Goal: Information Seeking & Learning: Learn about a topic

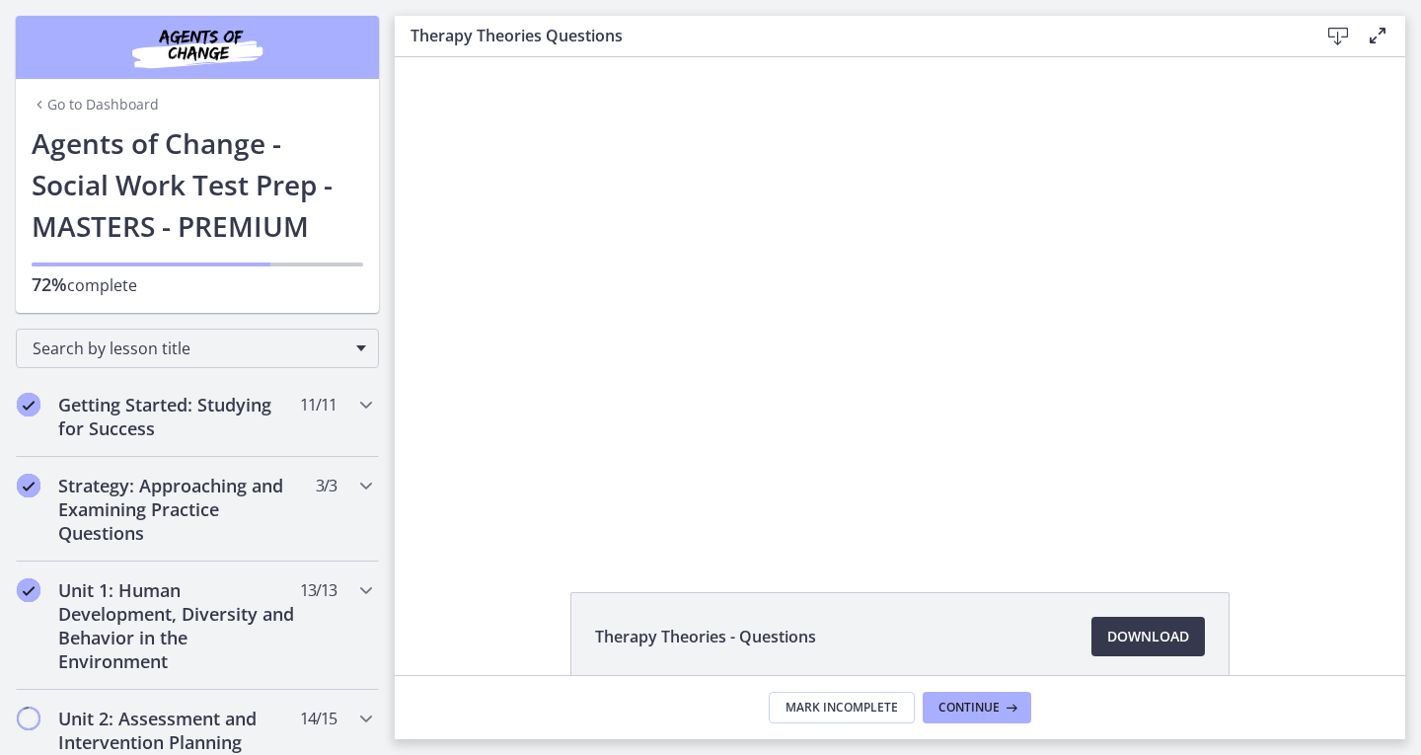
drag, startPoint x: 0, startPoint y: 0, endPoint x: 34, endPoint y: 100, distance: 105.1
click at [34, 100] on icon "Chapters" at bounding box center [40, 105] width 16 height 16
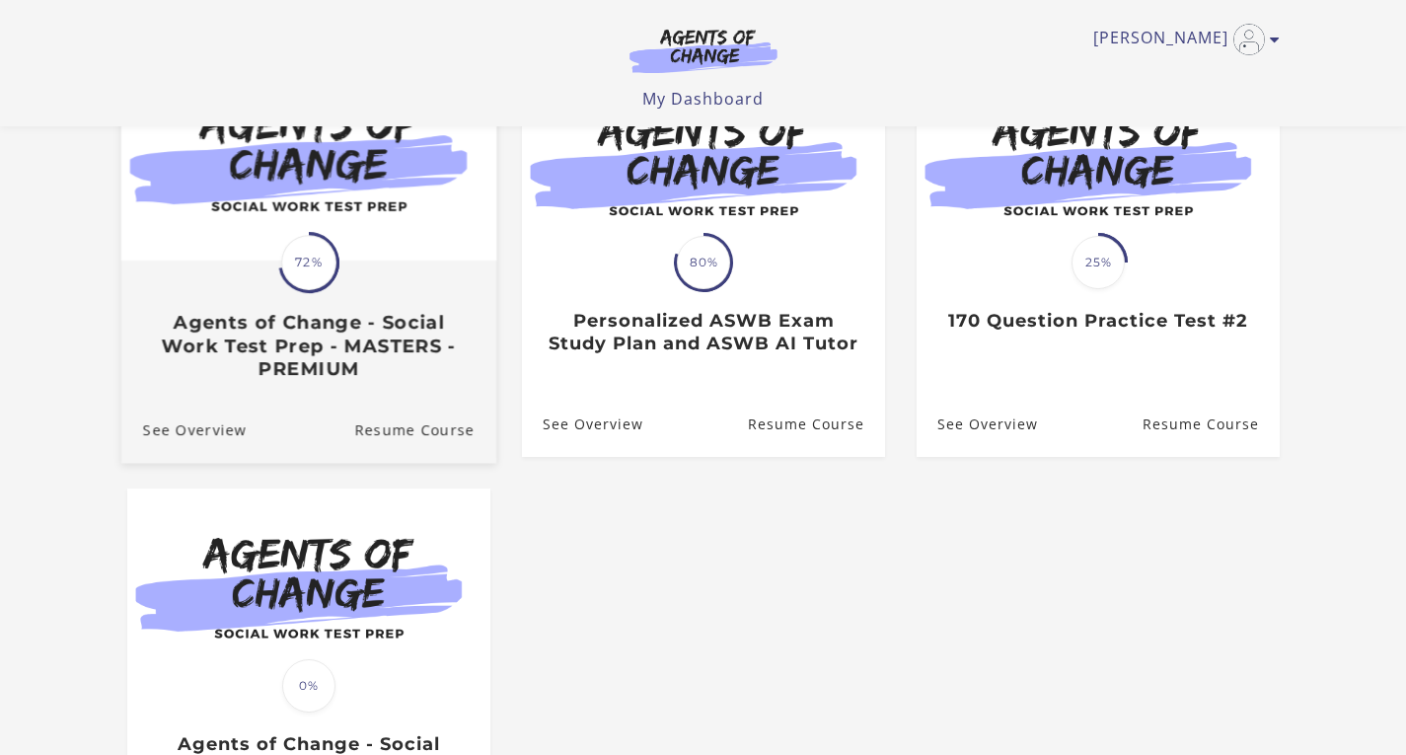
scroll to position [249, 0]
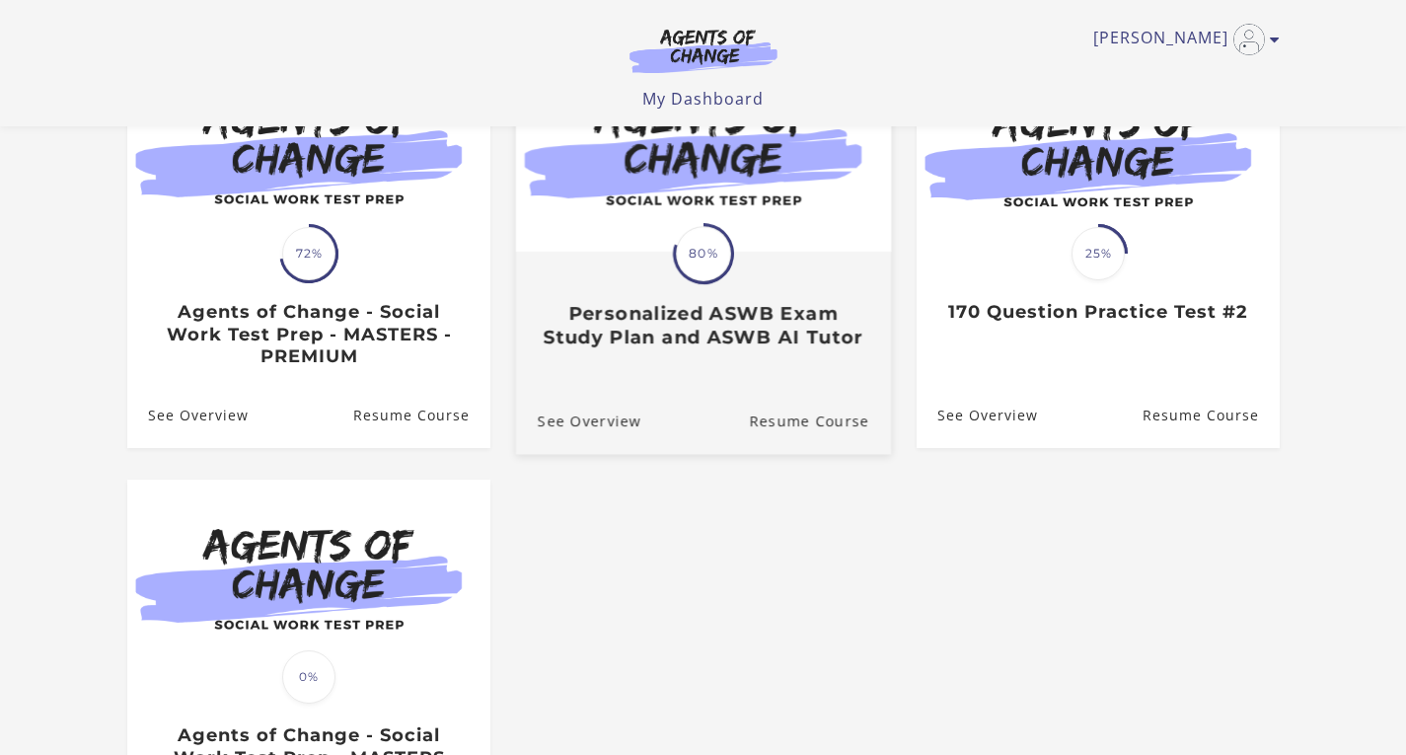
click at [713, 299] on div "Translation missing: en.liquid.partials.dashboard_course_card.progress_descript…" at bounding box center [702, 301] width 375 height 95
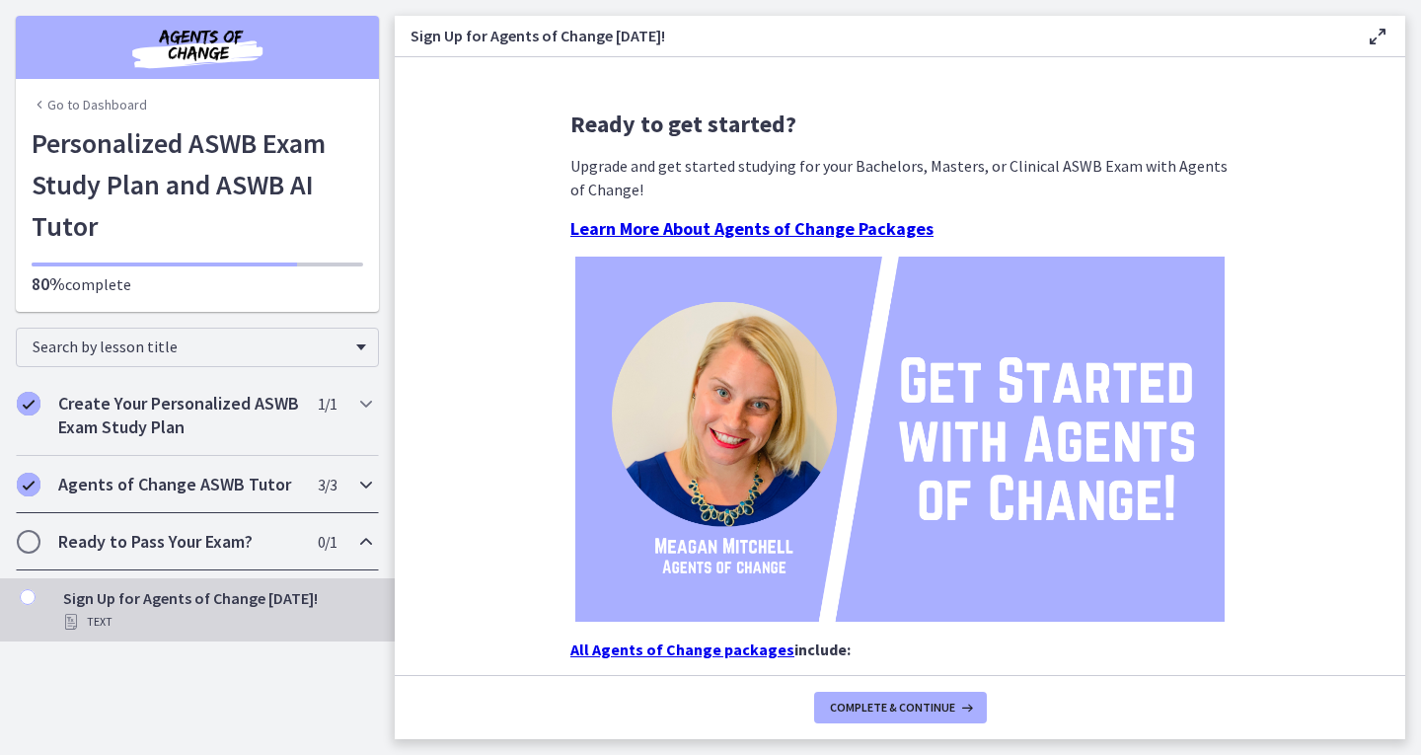
click at [263, 495] on h2 "Agents of Change ASWB Tutor" at bounding box center [178, 485] width 241 height 24
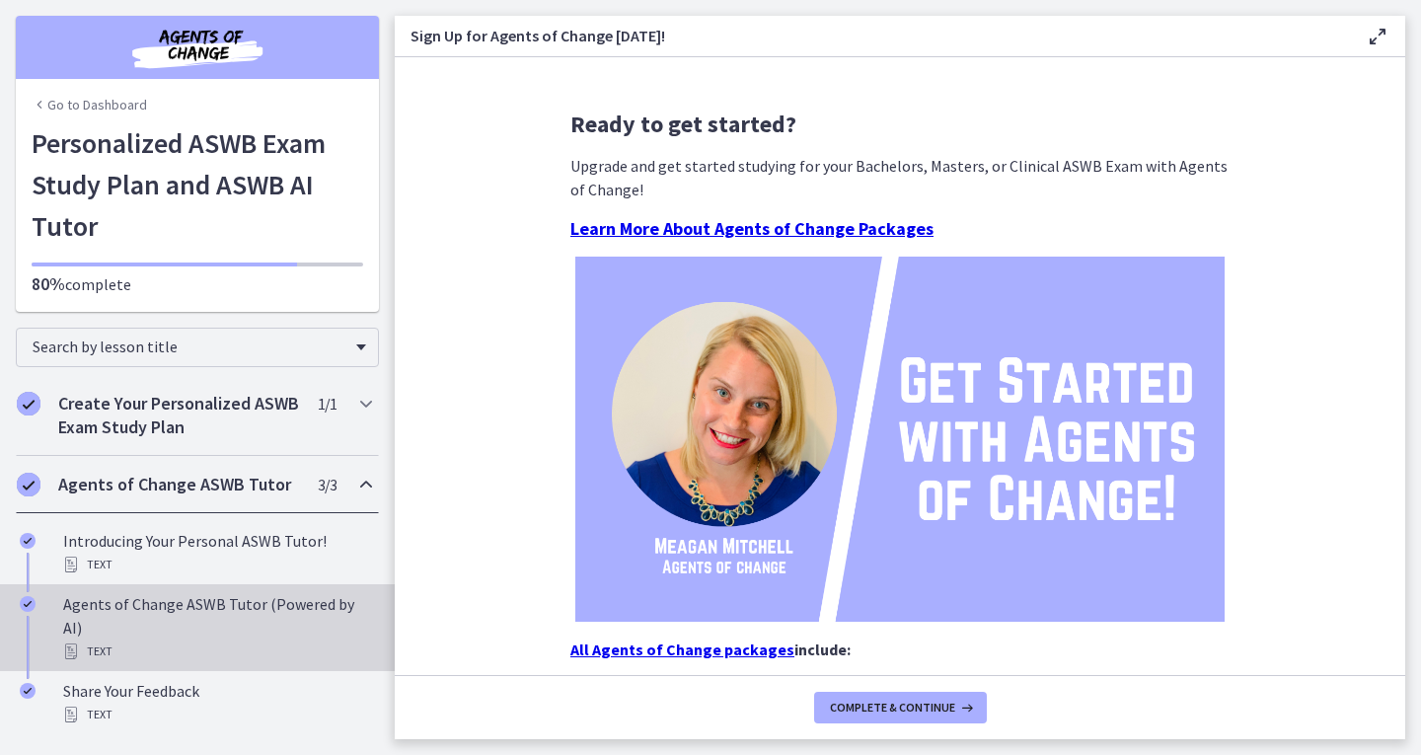
click at [251, 611] on div "Agents of Change ASWB Tutor (Powered by AI) Text" at bounding box center [217, 627] width 308 height 71
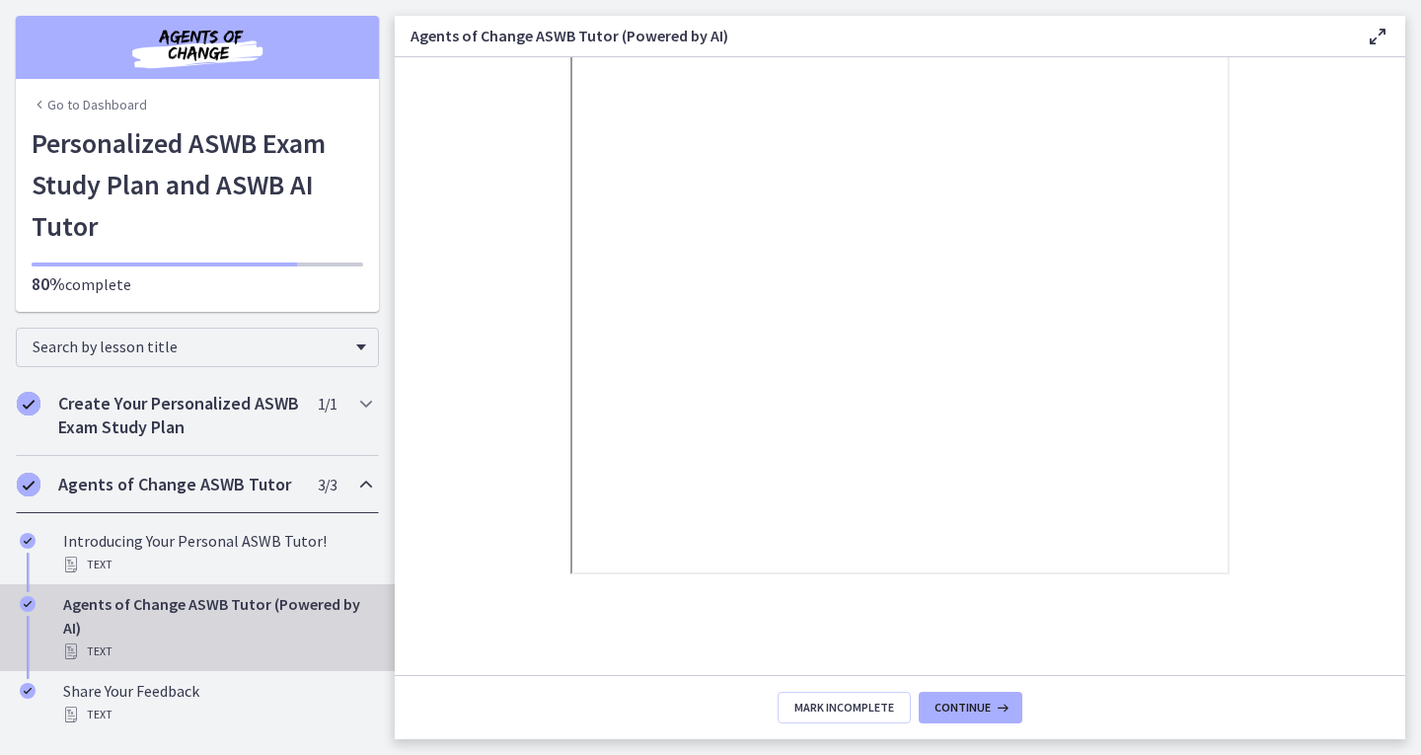
click at [37, 101] on icon "Chapters" at bounding box center [40, 105] width 16 height 16
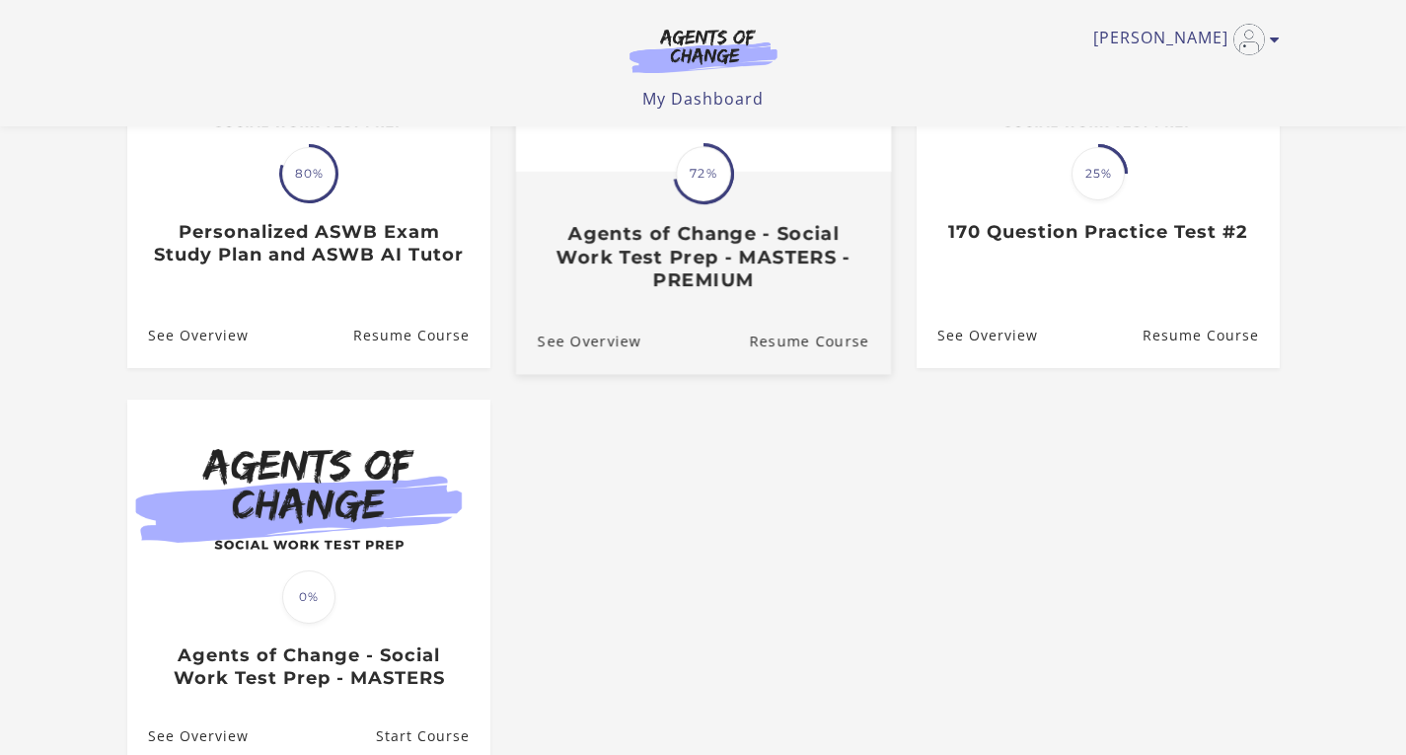
click at [614, 254] on h3 "Agents of Change - Social Work Test Prep - MASTERS - PREMIUM" at bounding box center [703, 257] width 332 height 69
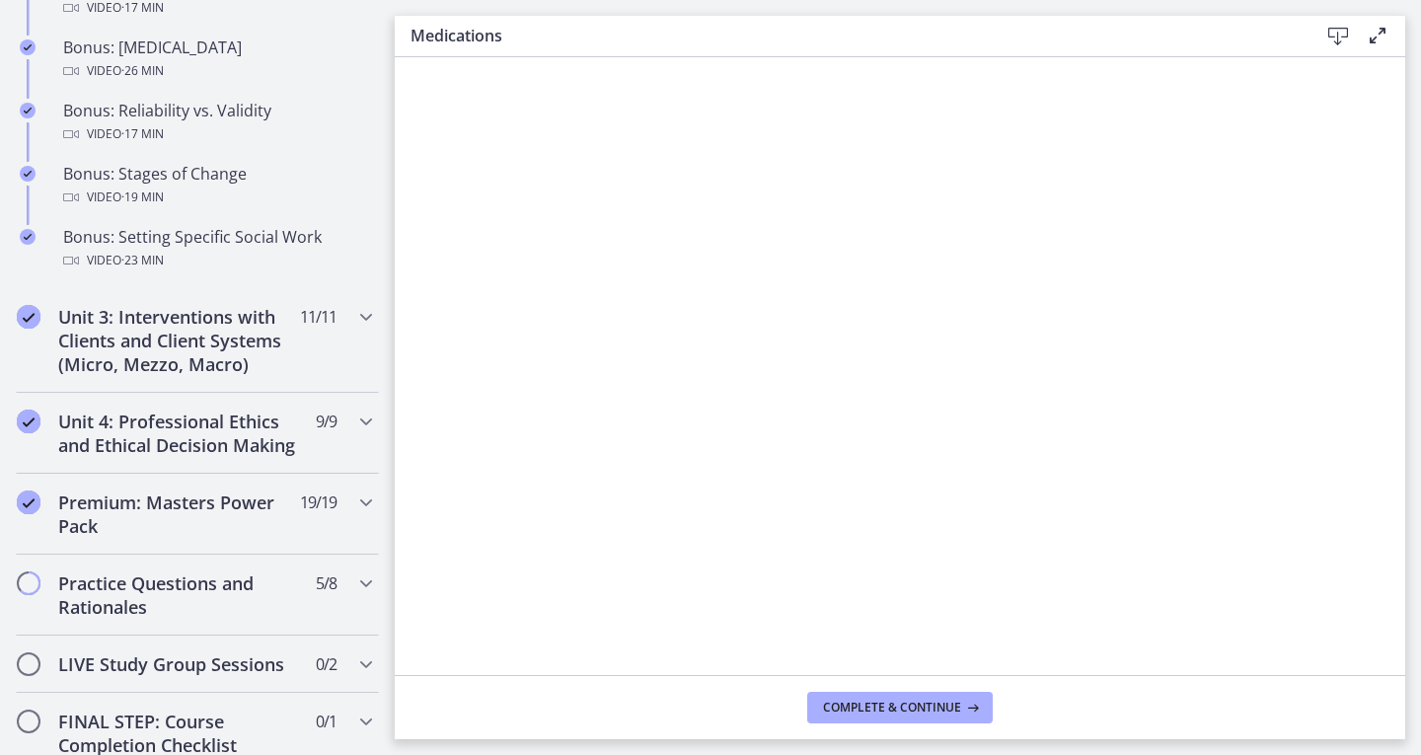
scroll to position [2176, 0]
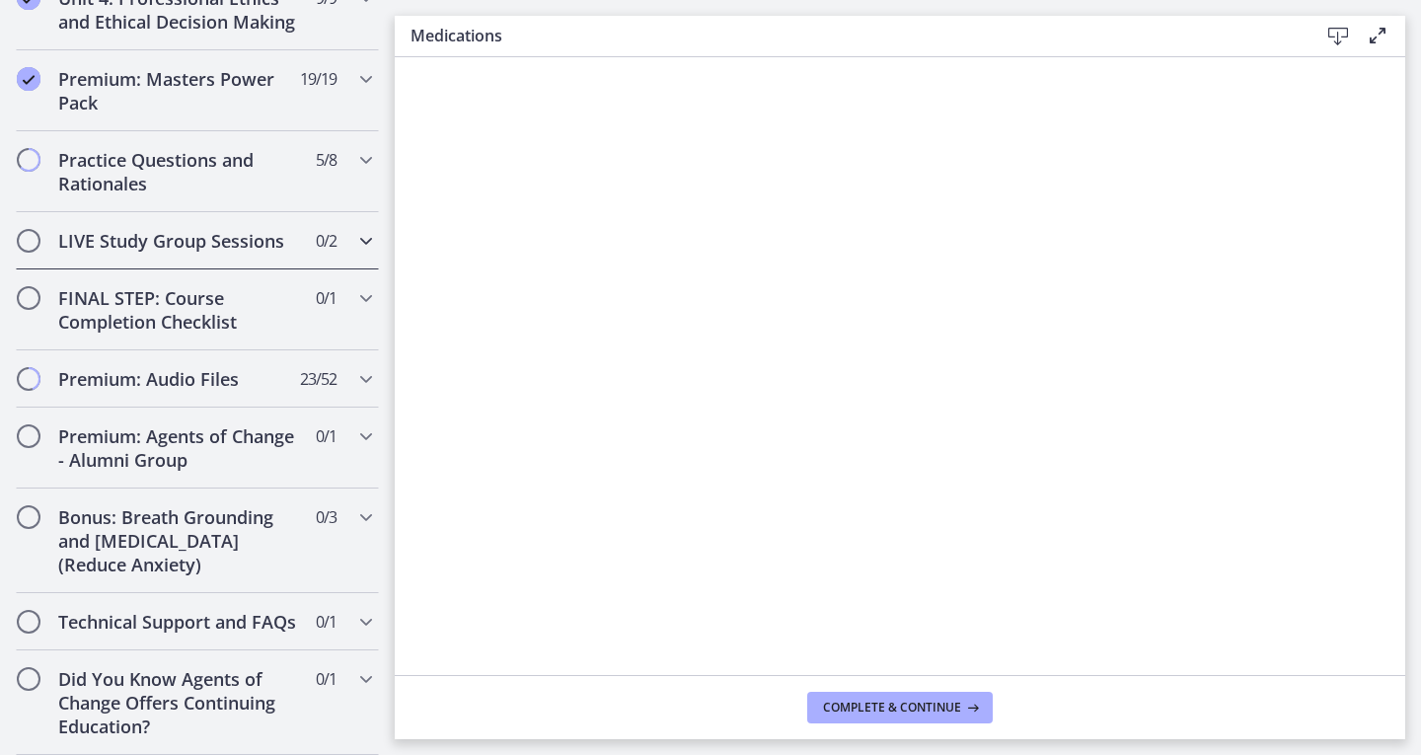
click at [227, 231] on div "LIVE Study Group Sessions 0 / 2 Completed" at bounding box center [197, 240] width 363 height 57
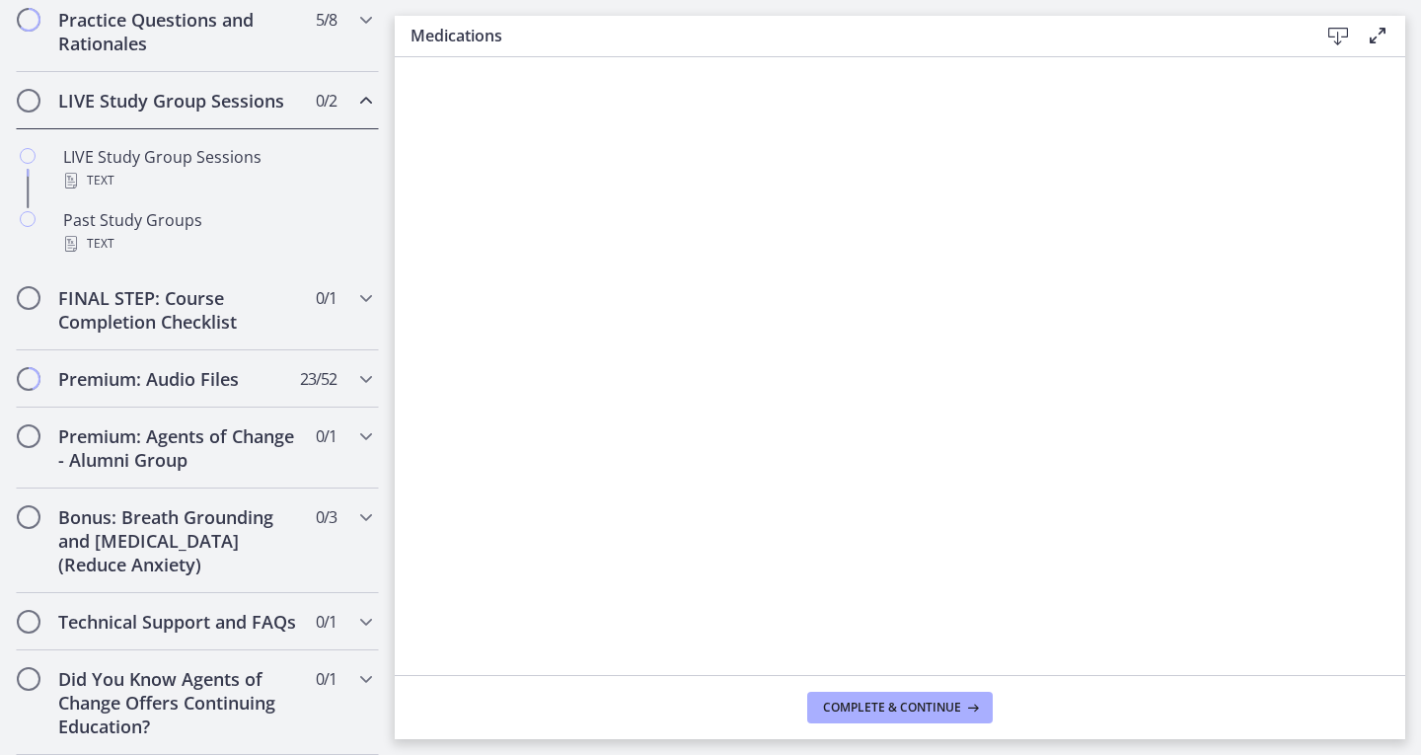
scroll to position [952, 0]
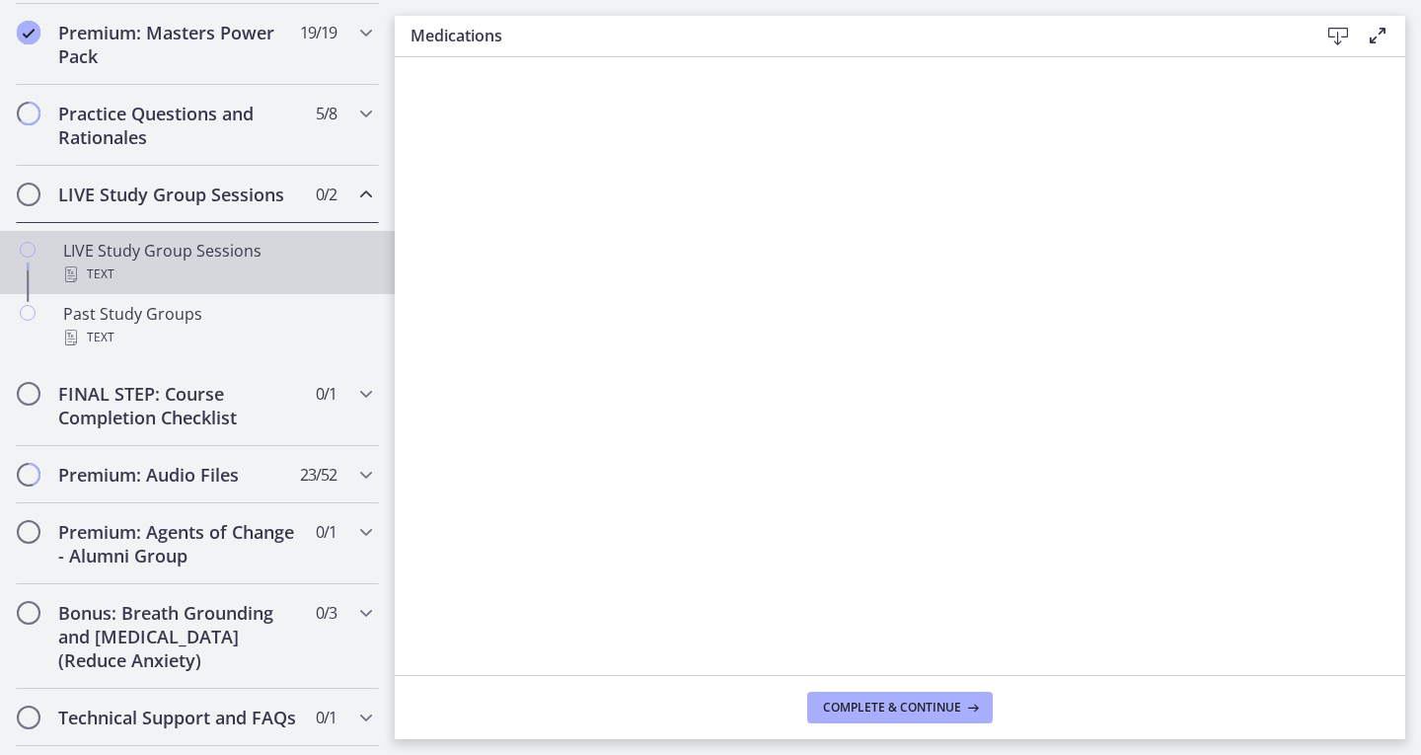
click at [175, 283] on div "LIVE Study Group Sessions Text" at bounding box center [217, 262] width 308 height 47
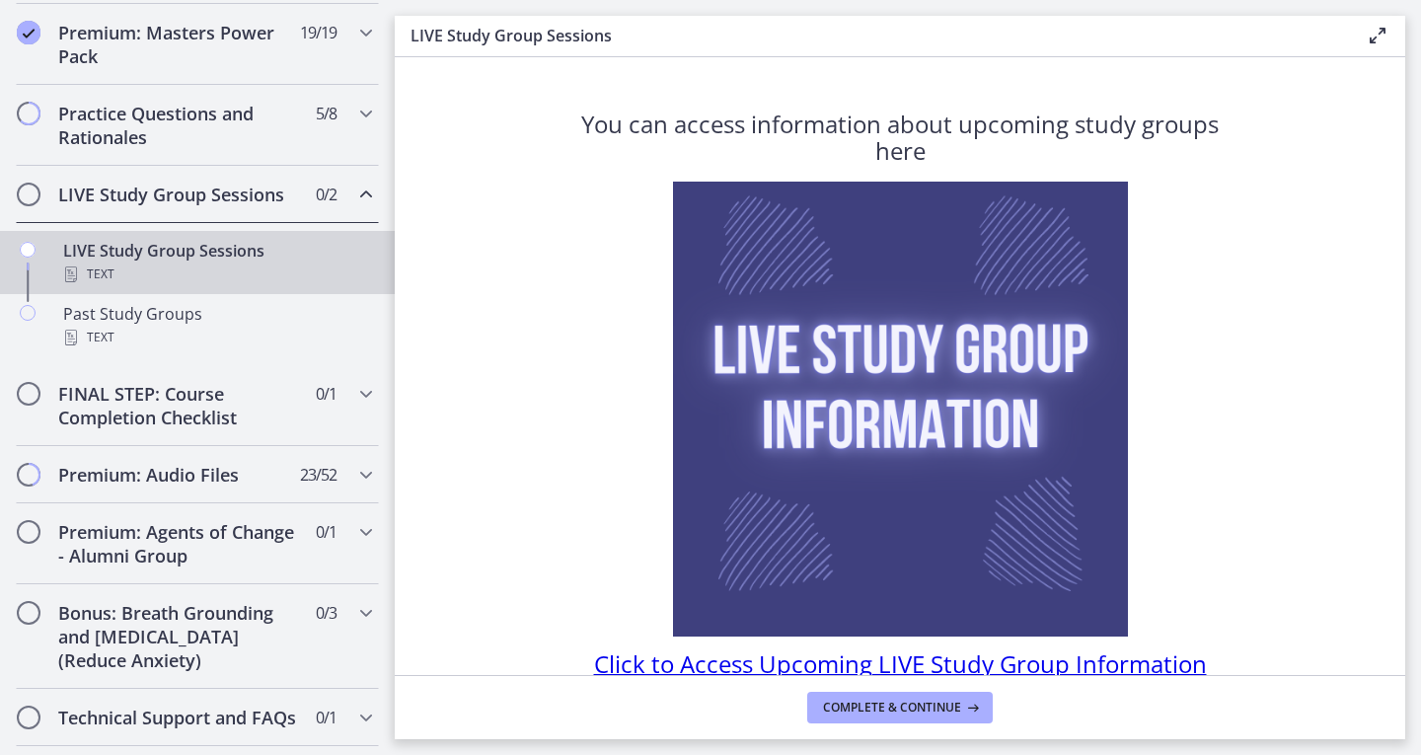
click at [745, 210] on div "You can access information about upcoming study groups here Click to Access Upc…" at bounding box center [899, 395] width 659 height 566
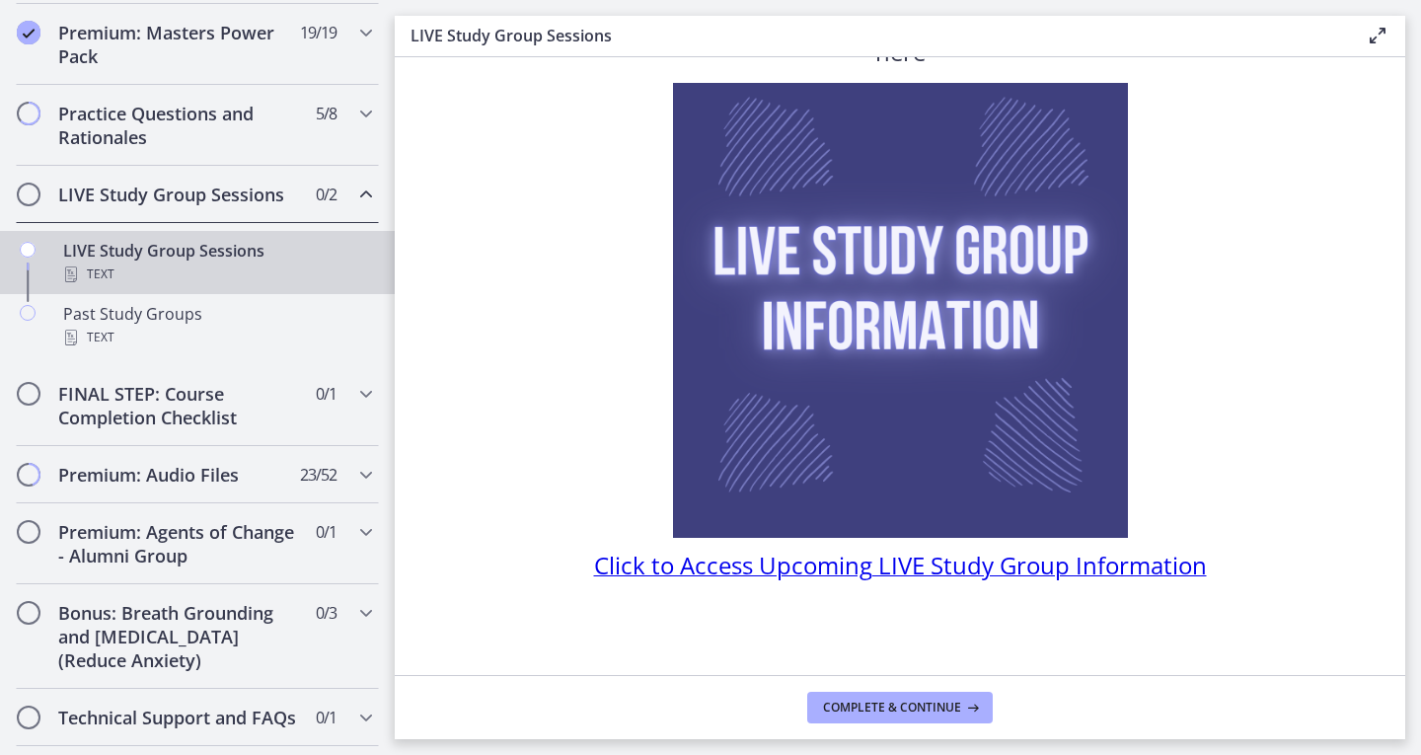
click at [670, 559] on span "Click to Access Upcoming LIVE Study Group Information" at bounding box center [900, 565] width 613 height 33
